Goal: Information Seeking & Learning: Understand process/instructions

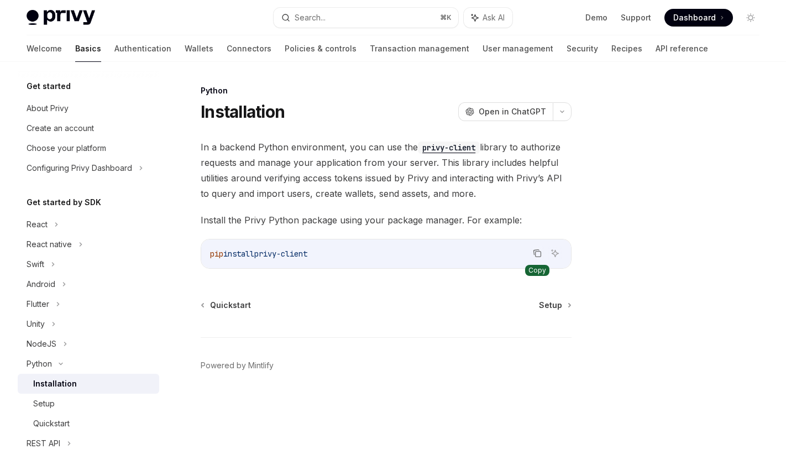
click at [533, 252] on icon "Copy the contents from the code block" at bounding box center [537, 253] width 9 height 9
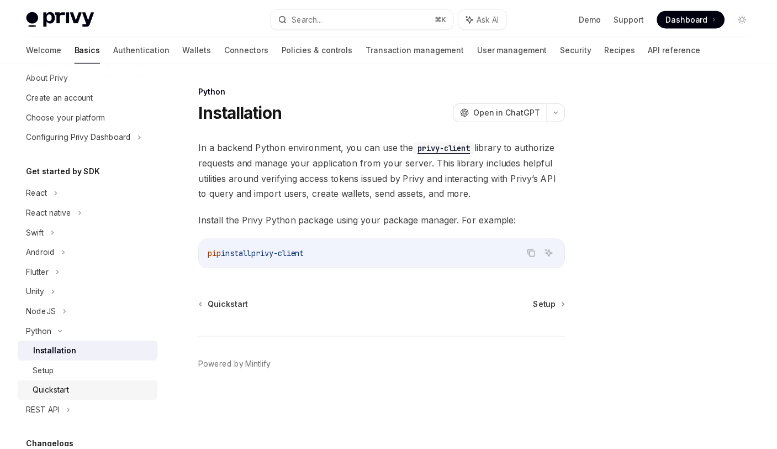
scroll to position [35, 0]
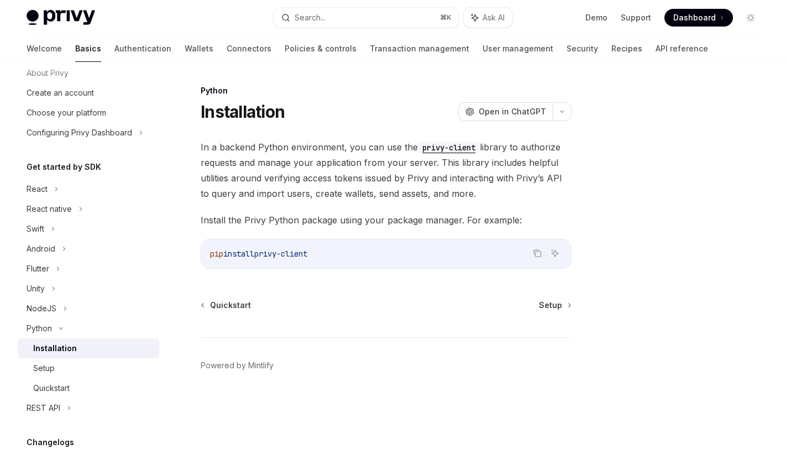
drag, startPoint x: 65, startPoint y: 365, endPoint x: 156, endPoint y: 325, distance: 99.5
click at [65, 365] on div "Setup" at bounding box center [92, 367] width 119 height 13
type textarea "*"
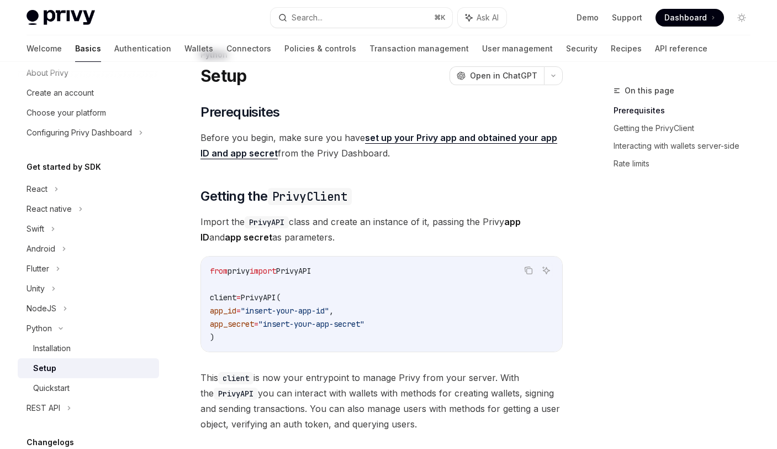
scroll to position [39, 0]
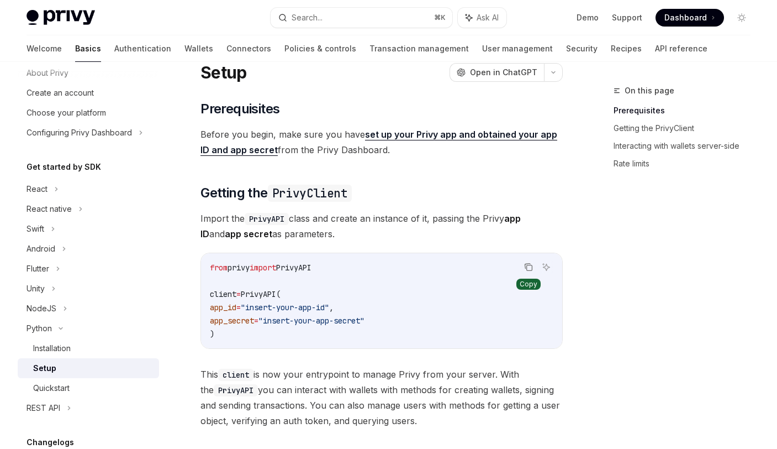
click at [531, 266] on icon "Copy the contents from the code block" at bounding box center [528, 266] width 9 height 9
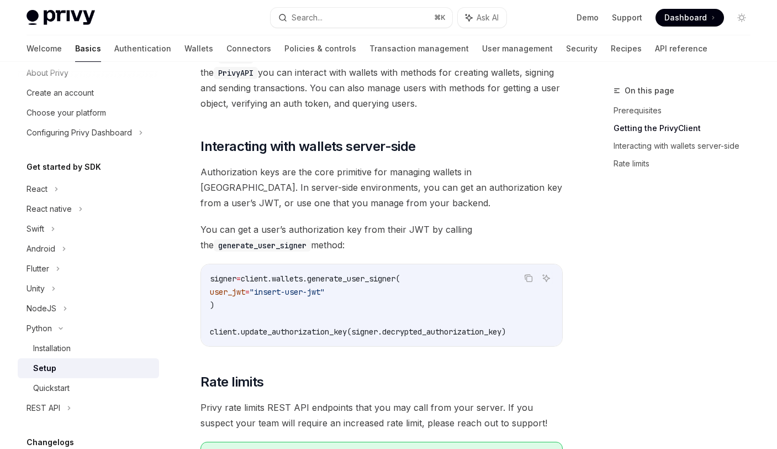
scroll to position [410, 0]
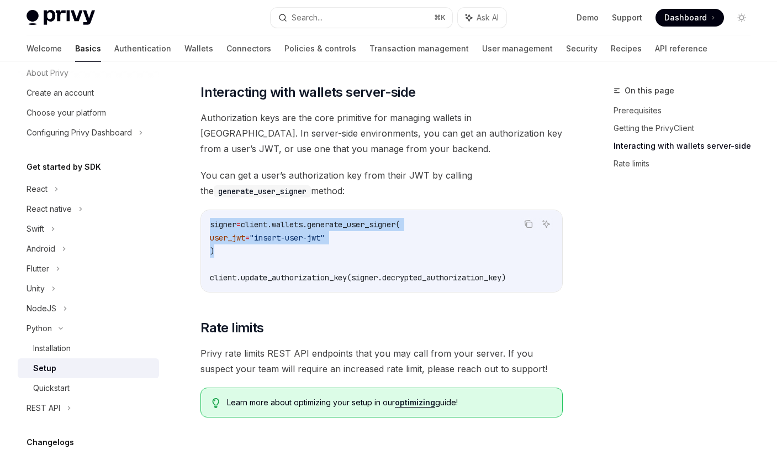
drag, startPoint x: 204, startPoint y: 223, endPoint x: 224, endPoint y: 250, distance: 33.3
click at [224, 250] on div "signer = client.wallets.generate_user_signer( user_jwt = "insert-user-jwt" ) cl…" at bounding box center [381, 251] width 361 height 82
click at [265, 256] on code "signer = client.wallets.generate_user_signer( user_jwt = "insert-user-jwt" ) cl…" at bounding box center [382, 251] width 344 height 66
drag, startPoint x: 204, startPoint y: 221, endPoint x: 231, endPoint y: 250, distance: 39.9
click at [227, 249] on div "signer = client.wallets.generate_user_signer( user_jwt = "insert-user-jwt" ) cl…" at bounding box center [381, 251] width 361 height 82
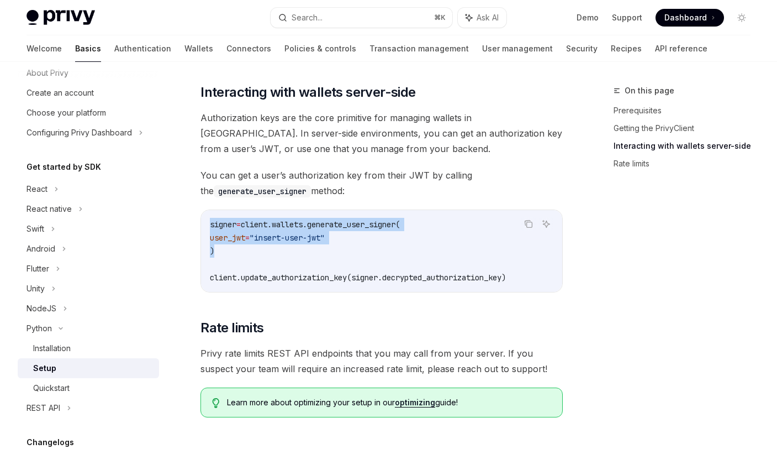
copy code "signer = client.wallets.generate_user_signer( user_jwt = "insert-user-jwt" )"
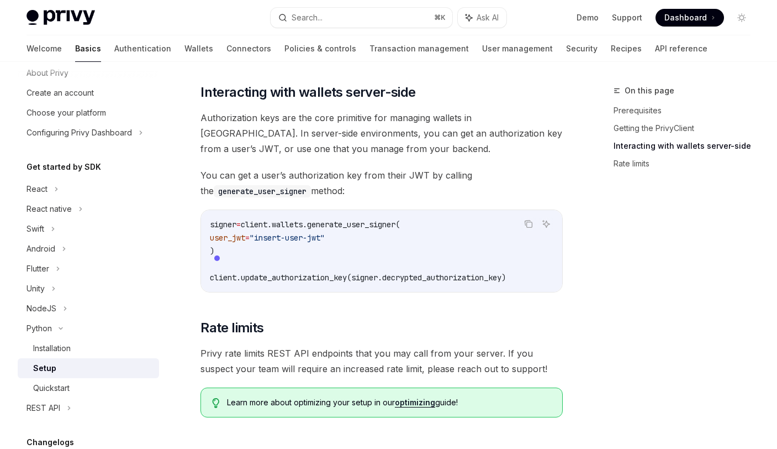
click at [334, 288] on div "signer = client.wallets.generate_user_signer( user_jwt = "insert-user-jwt" ) cl…" at bounding box center [381, 251] width 361 height 82
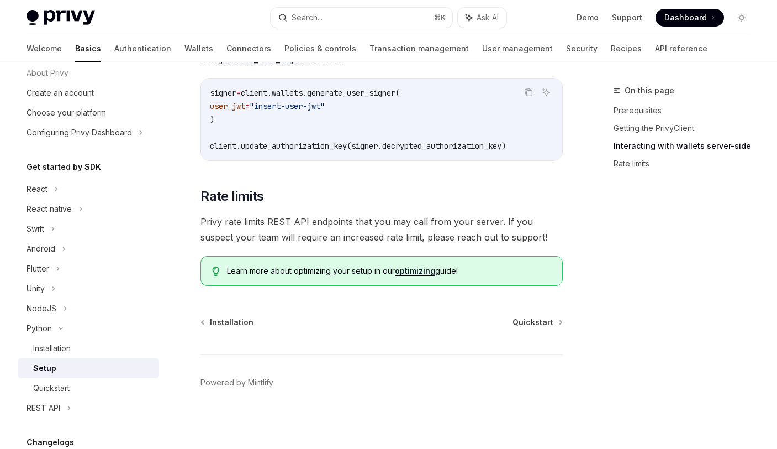
scroll to position [543, 0]
click at [50, 389] on div "Quickstart" at bounding box center [51, 387] width 36 height 13
type textarea "*"
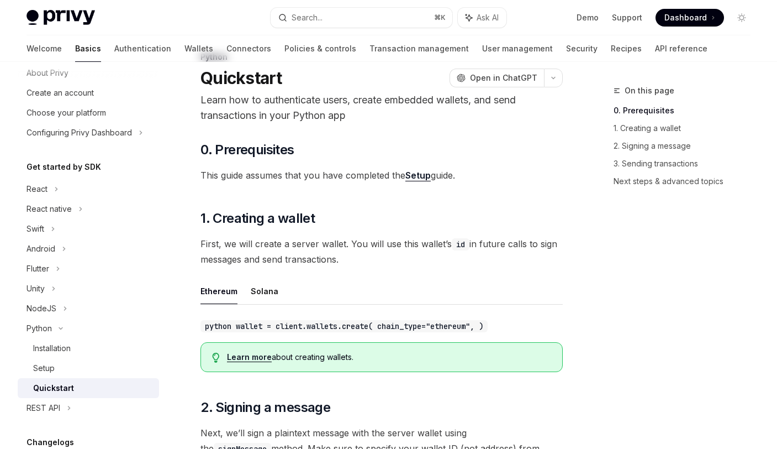
scroll to position [151, 0]
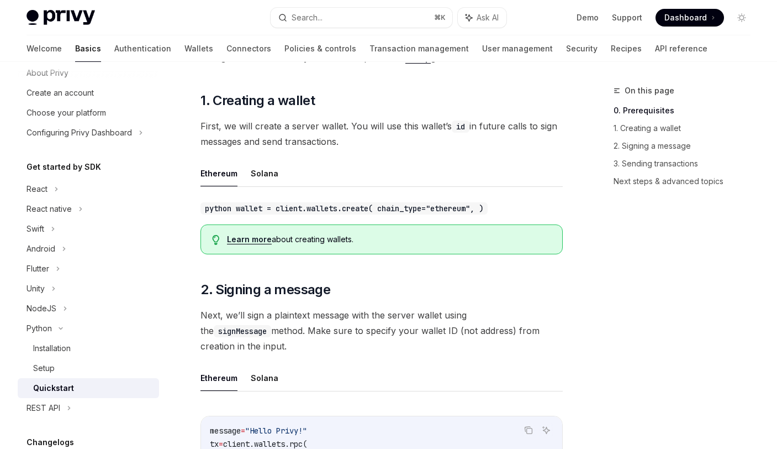
click at [312, 208] on code "python wallet = client.wallets.create( chain_type="ethereum", )" at bounding box center [344, 208] width 287 height 12
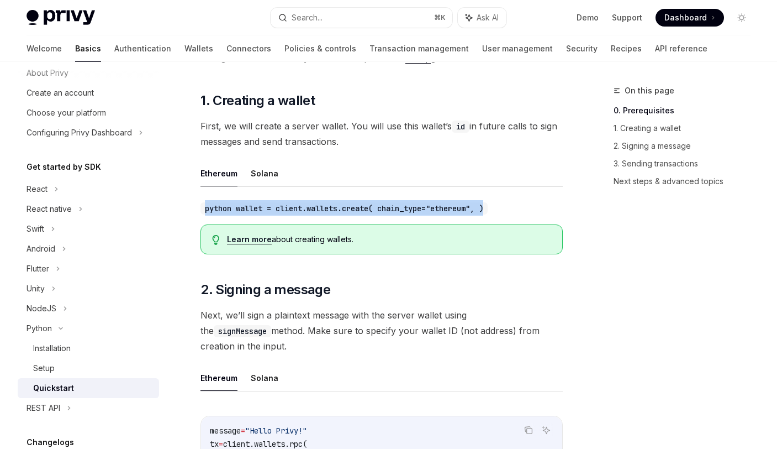
click at [312, 208] on code "python wallet = client.wallets.create( chain_type="ethereum", )" at bounding box center [344, 208] width 287 height 12
copy div "python wallet = client.wallets.create( chain_type="ethereum", )"
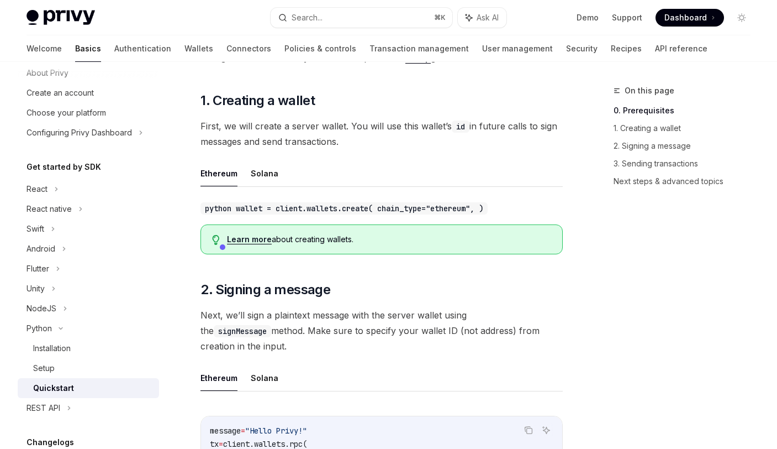
click at [335, 162] on ul "Ethereum Solana" at bounding box center [382, 173] width 362 height 27
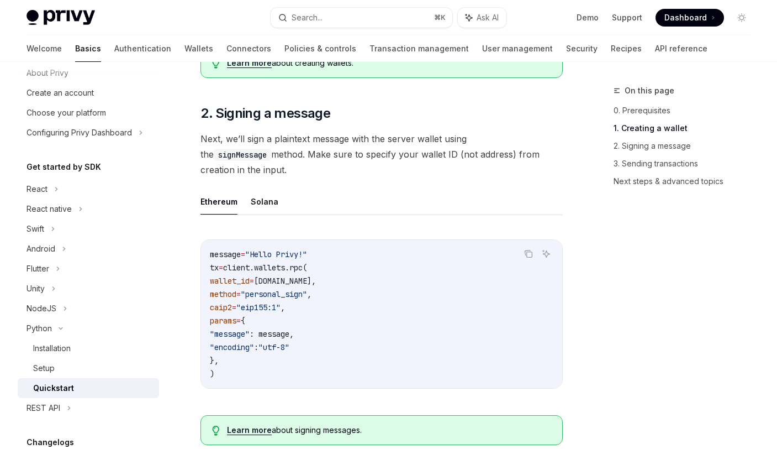
scroll to position [340, 0]
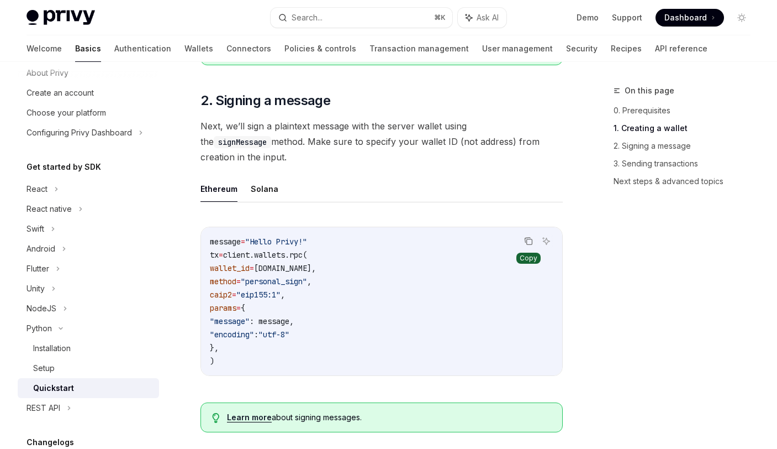
click at [523, 234] on button "Copy the contents from the code block" at bounding box center [529, 241] width 14 height 14
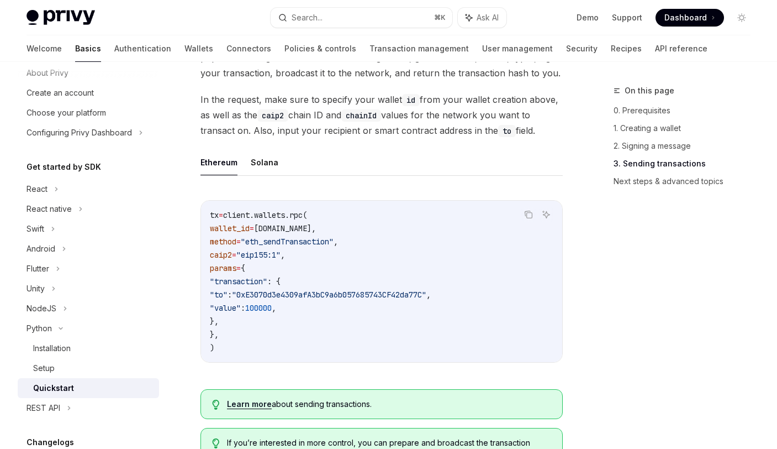
scroll to position [854, 0]
click at [261, 150] on button "Solana" at bounding box center [265, 162] width 28 height 26
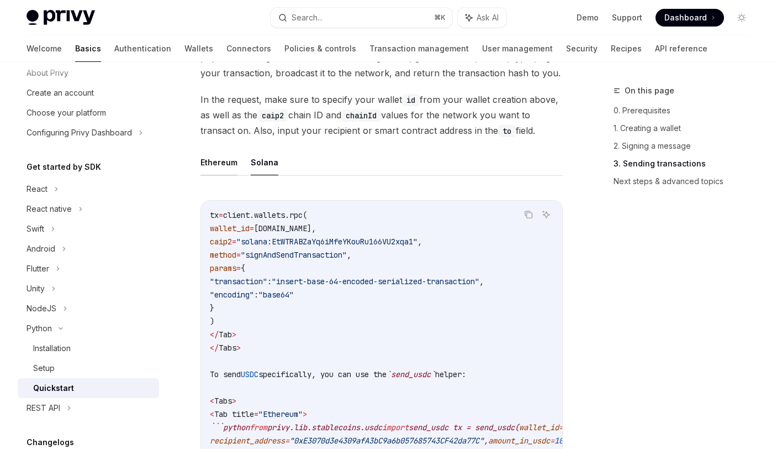
click at [217, 149] on button "Ethereum" at bounding box center [219, 162] width 37 height 26
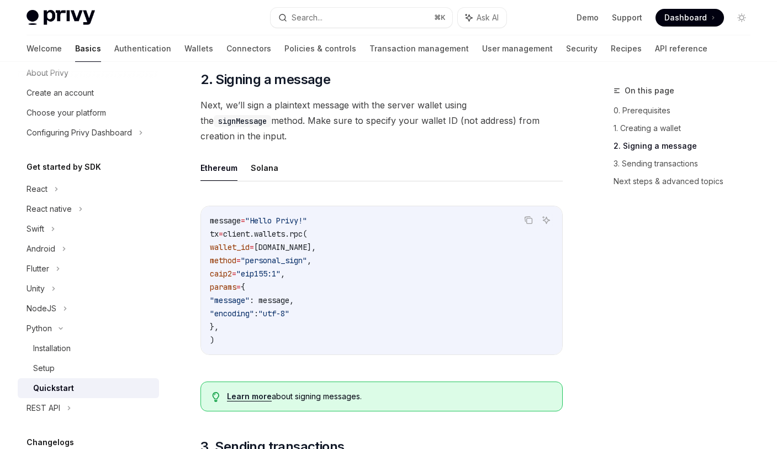
scroll to position [489, 0]
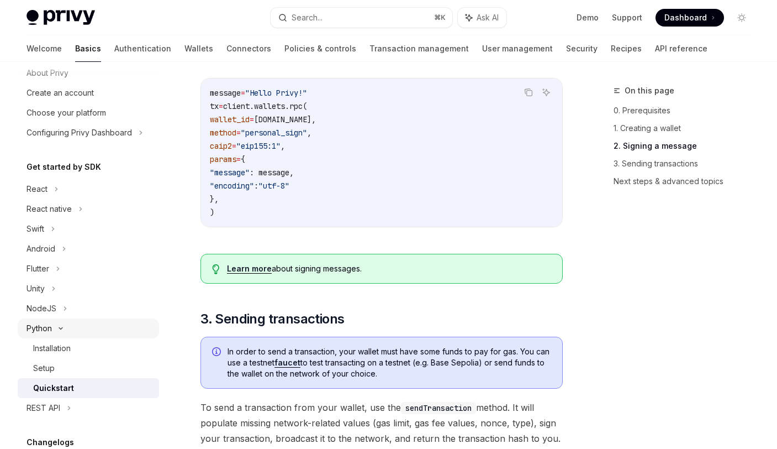
click at [39, 330] on div "Python" at bounding box center [39, 328] width 25 height 13
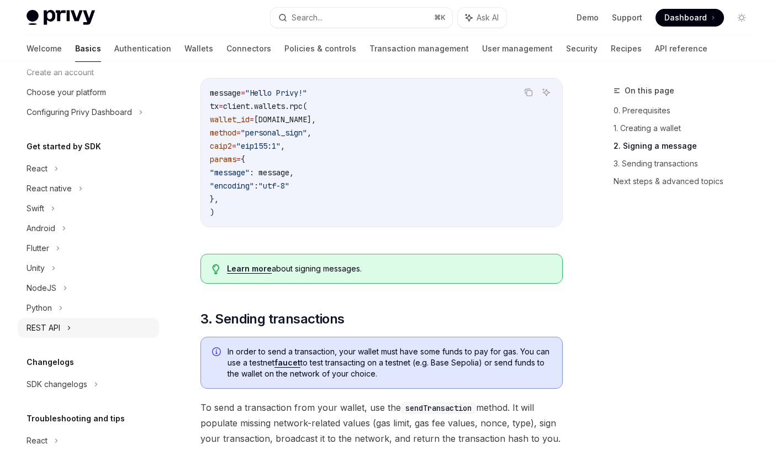
scroll to position [63, 0]
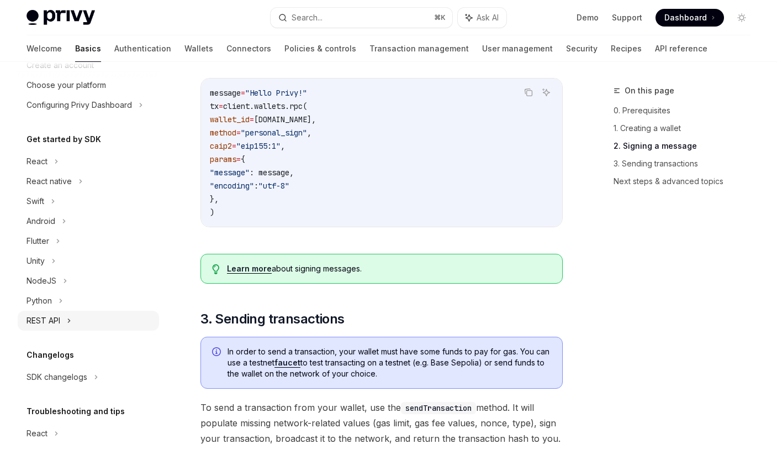
click at [59, 325] on div "REST API" at bounding box center [44, 320] width 34 height 13
type textarea "*"
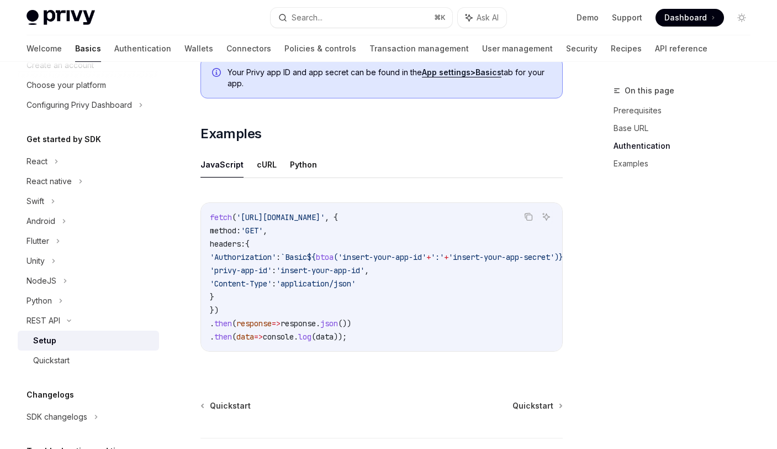
scroll to position [614, 0]
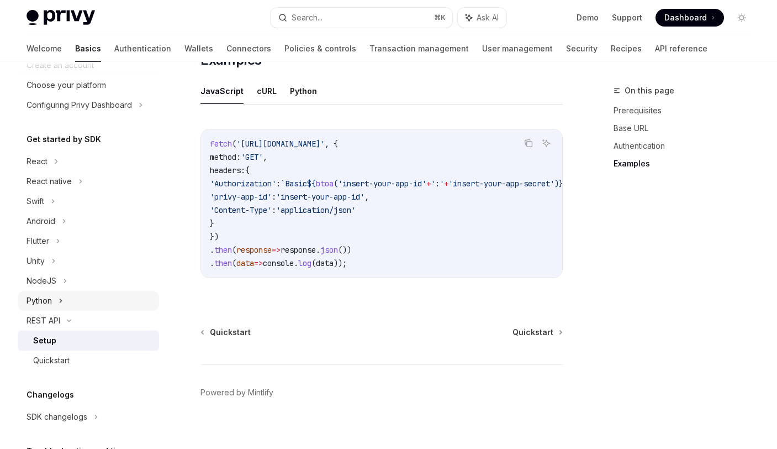
click at [48, 302] on div "Python" at bounding box center [39, 300] width 25 height 13
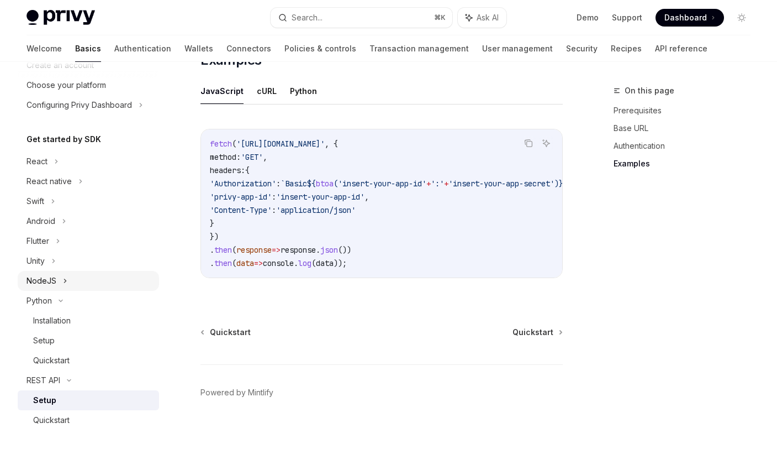
click at [58, 281] on div "NodeJS" at bounding box center [88, 281] width 141 height 20
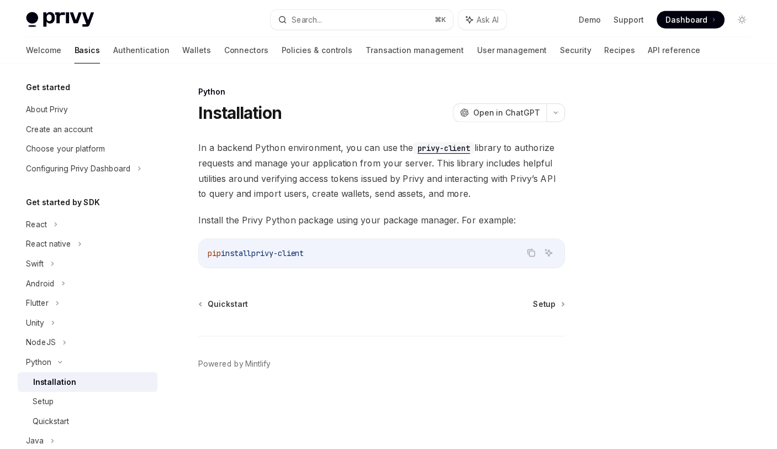
scroll to position [38, 0]
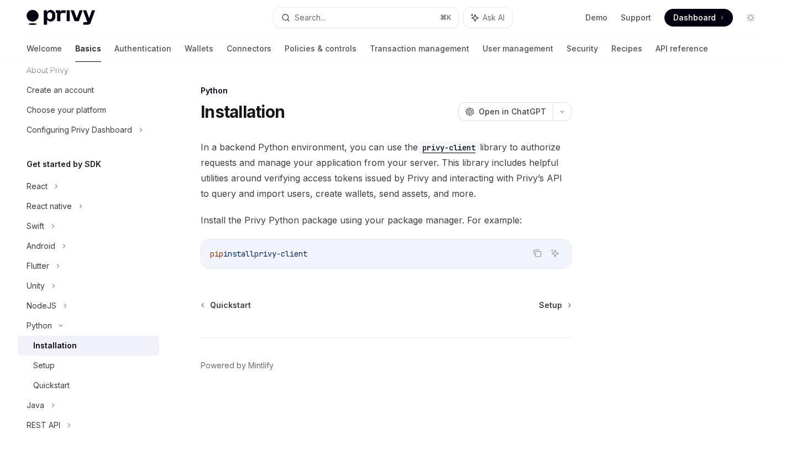
click at [72, 345] on div "Installation" at bounding box center [55, 345] width 44 height 13
click at [51, 307] on div "NodeJS" at bounding box center [42, 305] width 30 height 13
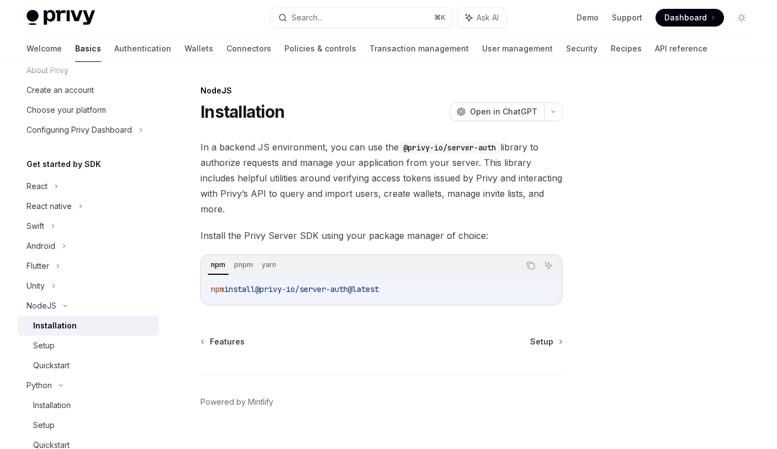
click at [62, 328] on div "Installation" at bounding box center [55, 325] width 44 height 13
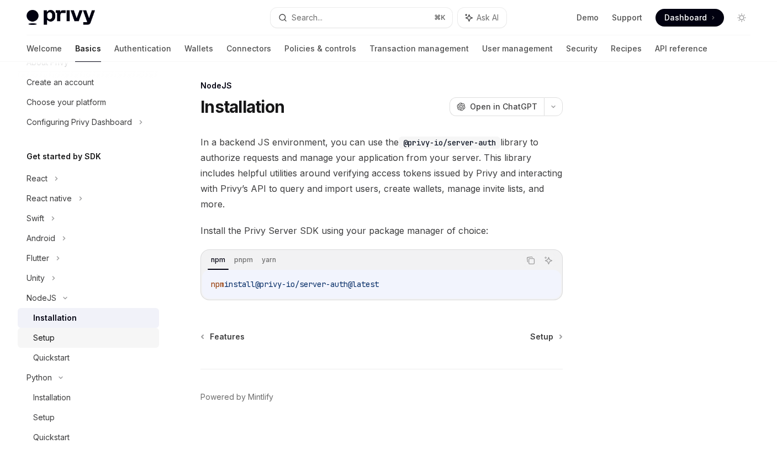
scroll to position [68, 0]
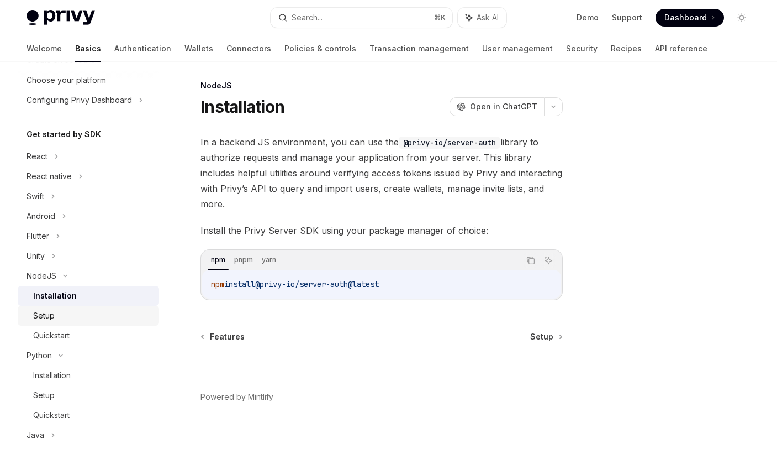
click at [60, 315] on div "Setup" at bounding box center [92, 315] width 119 height 13
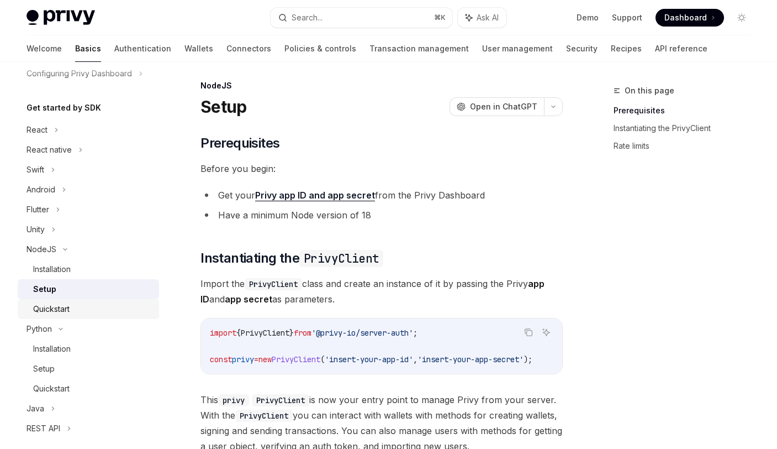
scroll to position [94, 0]
click at [61, 314] on div "Quickstart" at bounding box center [51, 308] width 36 height 13
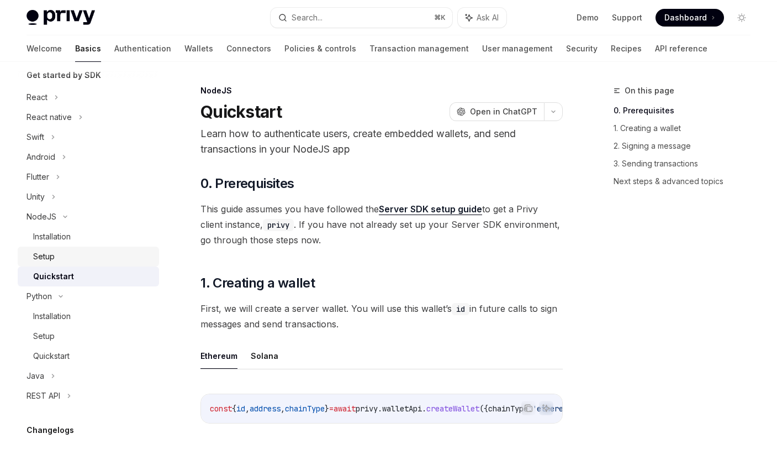
click at [54, 256] on div "Setup" at bounding box center [44, 256] width 22 height 13
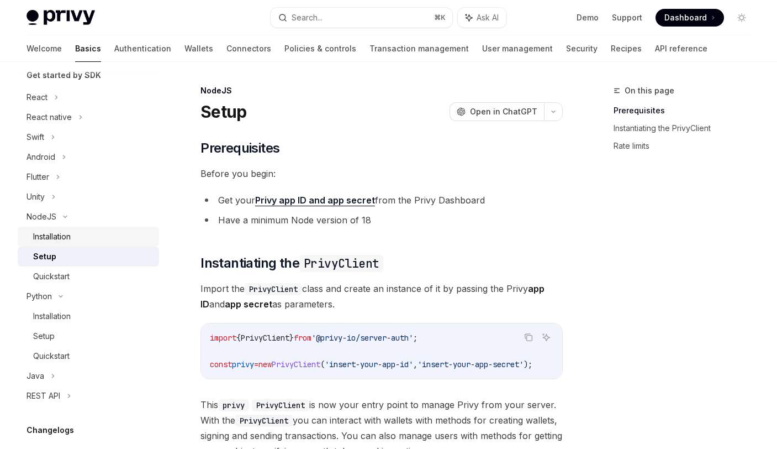
click at [54, 240] on div "Installation" at bounding box center [52, 236] width 38 height 13
type textarea "*"
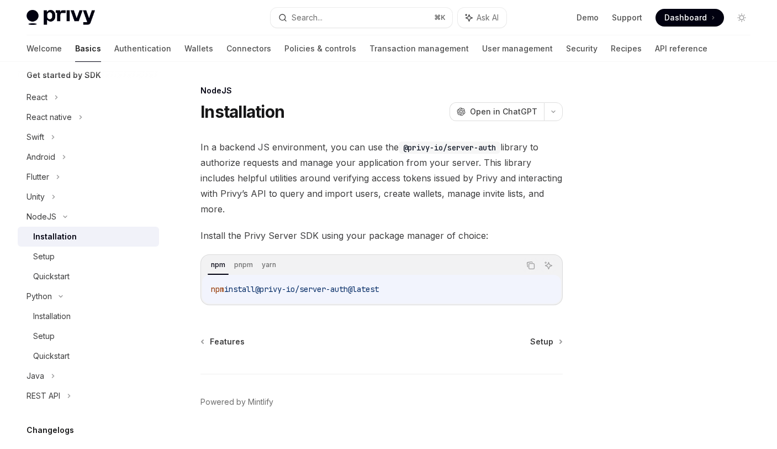
click at [354, 284] on span "@privy-io/server-auth@latest" at bounding box center [317, 289] width 124 height 10
copy div "npm install @privy-io/server-auth@latest"
